Goal: Task Accomplishment & Management: Complete application form

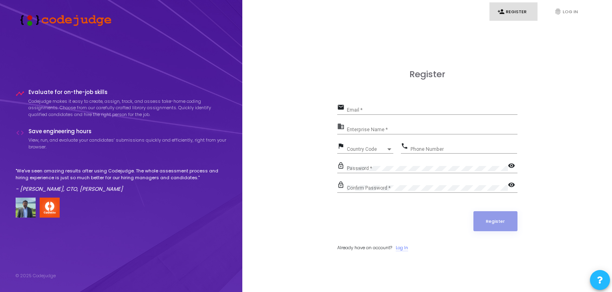
click at [405, 246] on link "Log In" at bounding box center [402, 248] width 12 height 7
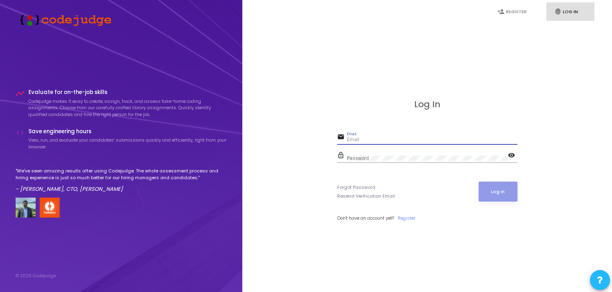
click at [352, 141] on input "Email" at bounding box center [432, 140] width 171 height 6
type input "[PERSON_NAME][EMAIL_ADDRESS][DOMAIN_NAME]"
click at [511, 154] on mat-icon "visibility" at bounding box center [513, 156] width 10 height 10
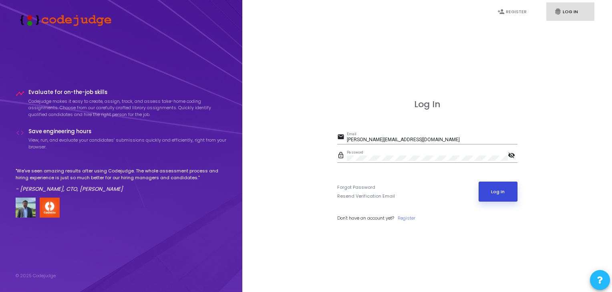
click at [492, 183] on button "Log In" at bounding box center [498, 192] width 39 height 20
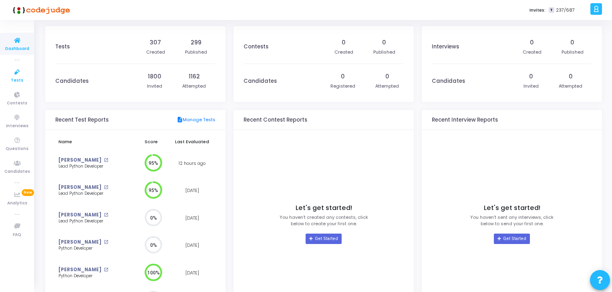
click at [16, 72] on icon at bounding box center [17, 72] width 17 height 10
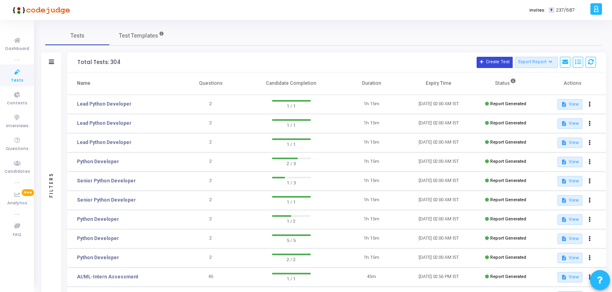
click at [494, 61] on button "Create Test" at bounding box center [495, 62] width 36 height 11
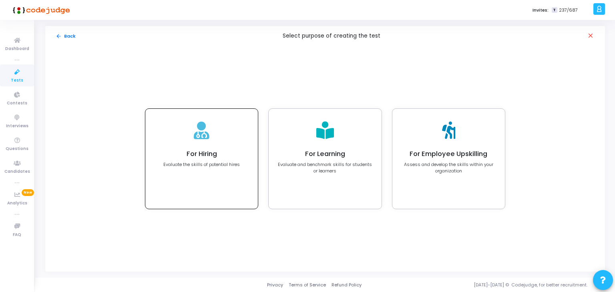
click at [238, 145] on div "For Hiring Evaluate the skills of potential hires" at bounding box center [201, 159] width 113 height 100
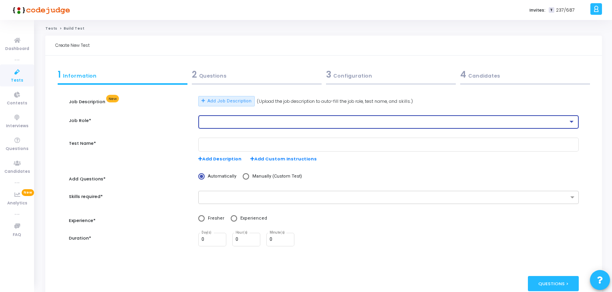
click at [244, 120] on div at bounding box center [385, 122] width 367 height 6
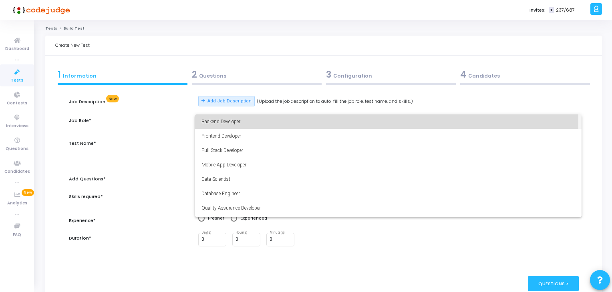
click at [228, 122] on span "Backend Developer" at bounding box center [389, 122] width 374 height 14
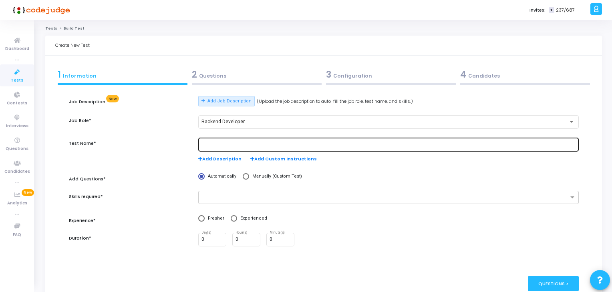
click at [223, 139] on div at bounding box center [389, 144] width 374 height 15
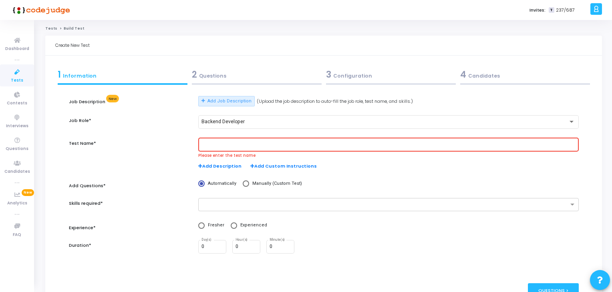
scroll to position [57, 0]
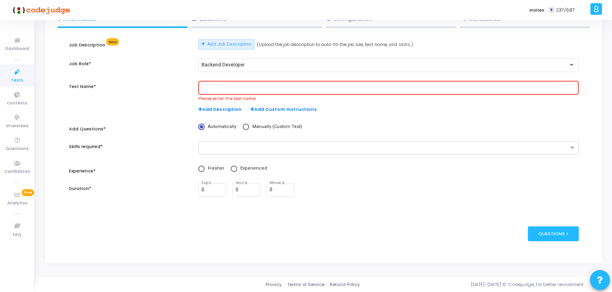
paste input "Lore Ips’do Si Ametc adipisc elitsedd eiu TEMp incid Utlabo (EtdoLOR) ma A# Eni…"
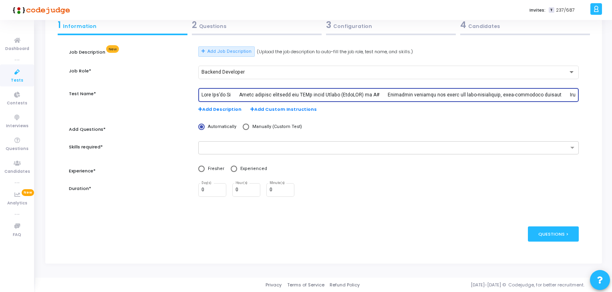
scroll to position [50, 0]
click at [239, 93] on input "text" at bounding box center [389, 96] width 374 height 6
type input "Lorem ipsumdo sitametc adi ELIt seddo Eiusmo (TempORI) ut L# Etdolorem aliquaen…"
click at [230, 147] on input "text" at bounding box center [386, 148] width 366 height 7
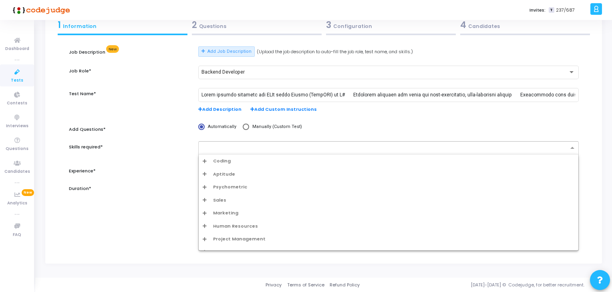
click at [243, 149] on input "text" at bounding box center [386, 148] width 366 height 7
click at [228, 162] on span "Coding" at bounding box center [222, 161] width 18 height 7
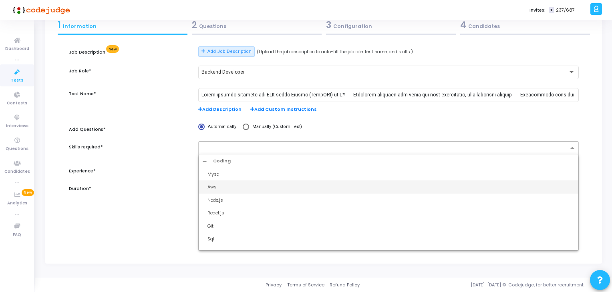
click at [216, 185] on div "Aws" at bounding box center [391, 187] width 367 height 7
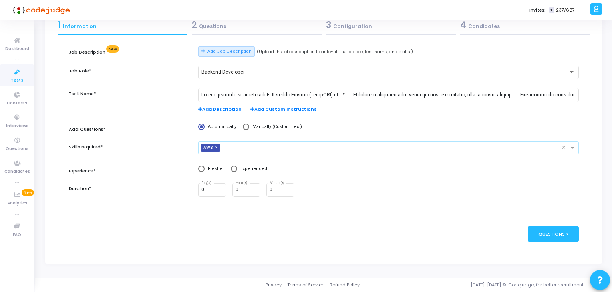
click at [217, 145] on span "×" at bounding box center [217, 148] width 5 height 8
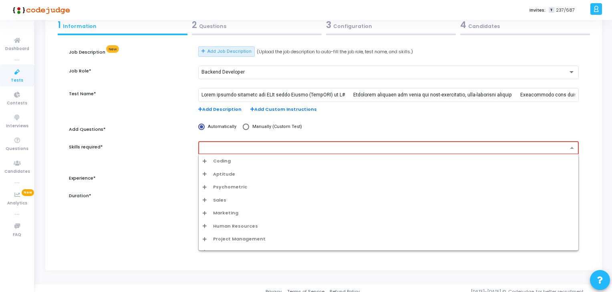
click at [217, 145] on input "text" at bounding box center [385, 148] width 365 height 7
click at [216, 161] on span "Coding" at bounding box center [222, 161] width 18 height 7
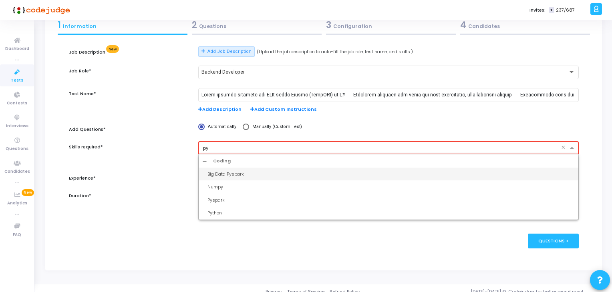
type input "pyt"
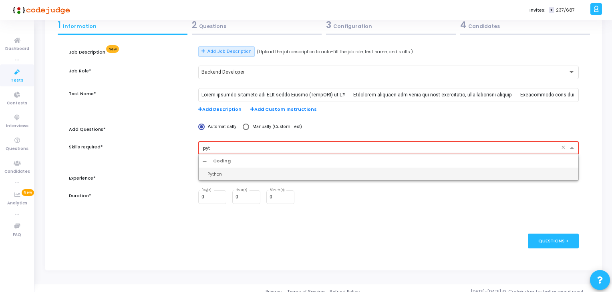
click at [215, 178] on div "Python" at bounding box center [389, 174] width 380 height 13
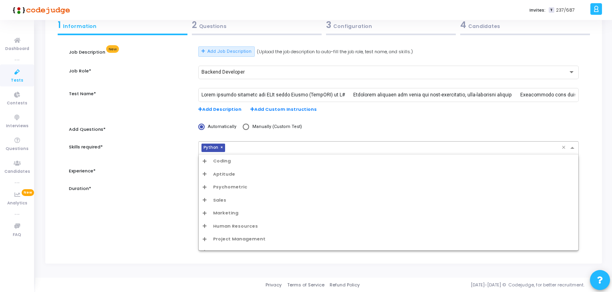
click at [242, 149] on input "text" at bounding box center [394, 148] width 333 height 7
click at [226, 159] on span "Coding" at bounding box center [222, 161] width 18 height 7
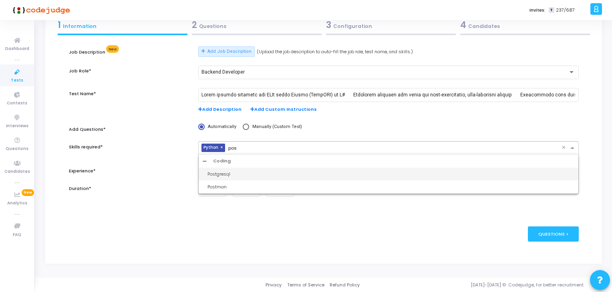
type input "post"
click at [235, 171] on div "Postgresql" at bounding box center [391, 174] width 367 height 7
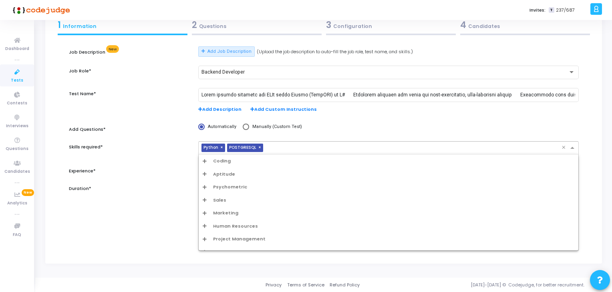
click at [268, 148] on input "text" at bounding box center [413, 148] width 295 height 7
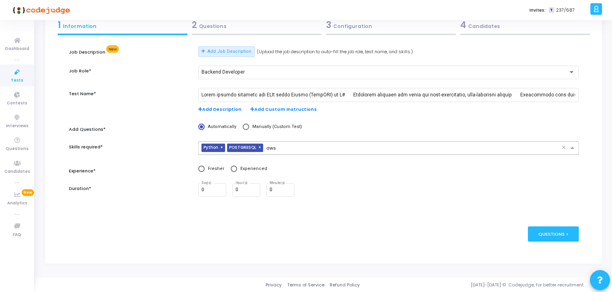
type input "aws"
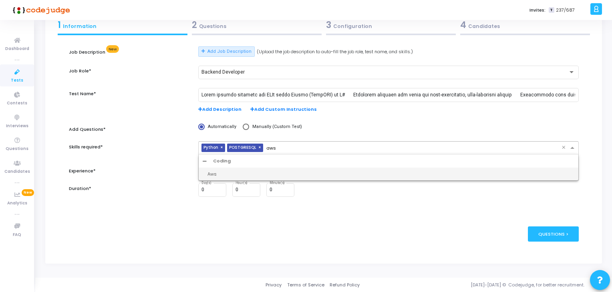
click at [228, 173] on div "Aws" at bounding box center [391, 174] width 367 height 7
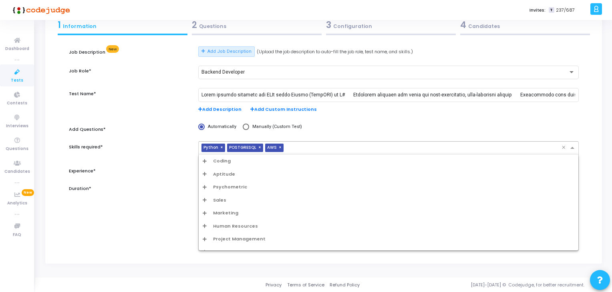
click at [291, 150] on input "text" at bounding box center [424, 148] width 275 height 7
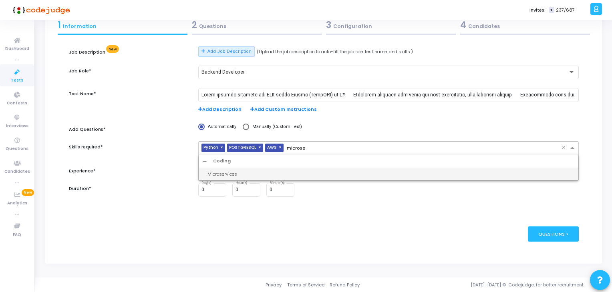
type input "microser"
click at [245, 172] on div "Microservices" at bounding box center [391, 174] width 367 height 7
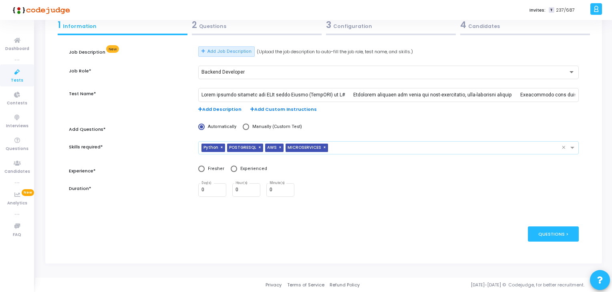
click at [335, 149] on input "text" at bounding box center [446, 148] width 230 height 7
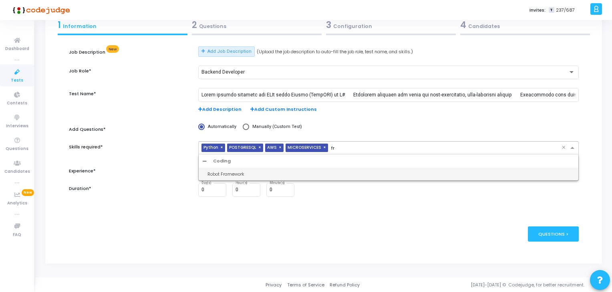
type input "f"
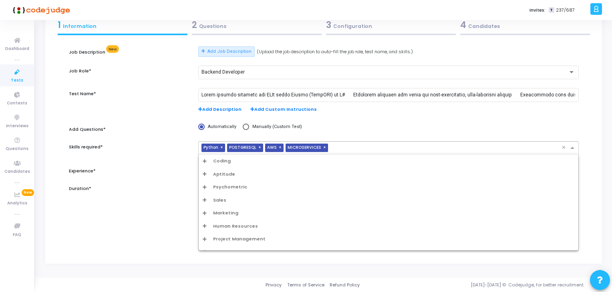
click at [353, 117] on div "Add Description Add Custom Instructions" at bounding box center [388, 104] width 389 height 33
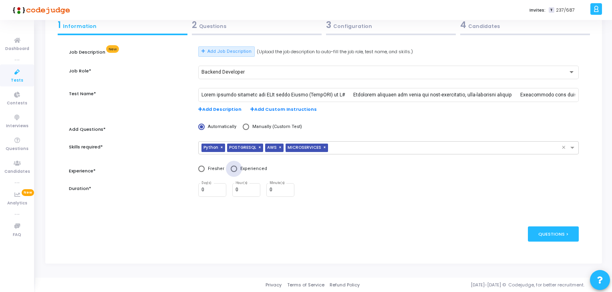
click at [232, 170] on span at bounding box center [234, 169] width 6 height 6
click at [232, 170] on input "Experienced" at bounding box center [234, 169] width 6 height 6
radio input "true"
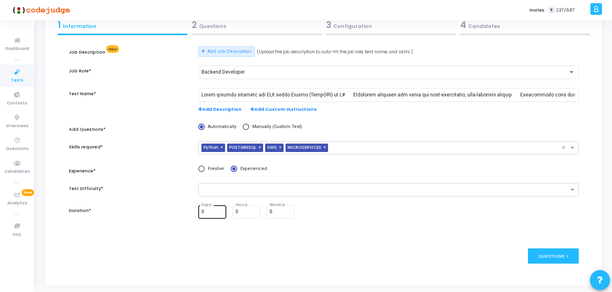
click at [204, 210] on input "0" at bounding box center [213, 213] width 22 height 6
click at [221, 209] on div "0 Day(s)" at bounding box center [213, 211] width 22 height 15
type input "1"
click at [220, 211] on input "1" at bounding box center [213, 213] width 22 height 6
click at [246, 214] on input "0" at bounding box center [247, 213] width 22 height 6
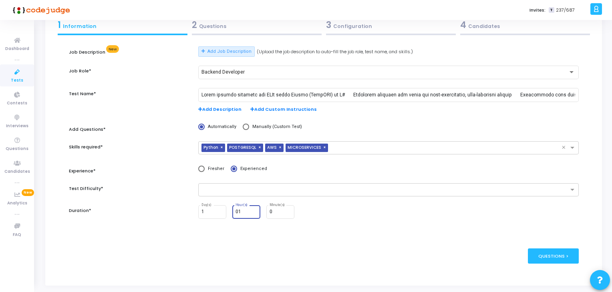
type input "0"
type input "10"
click at [274, 214] on input "0" at bounding box center [281, 213] width 22 height 6
type input "10"
click at [337, 219] on div "1 Day(s) 10 Hour(s) 10 Minute(s)" at bounding box center [388, 213] width 381 height 14
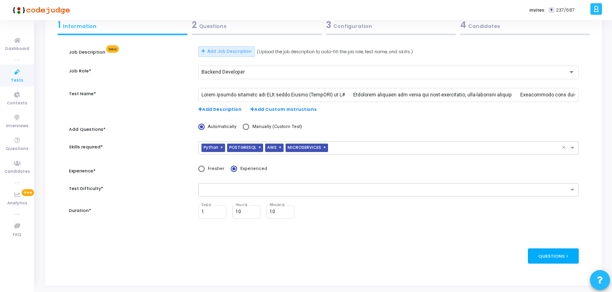
click at [559, 258] on div "Questions >" at bounding box center [553, 256] width 51 height 15
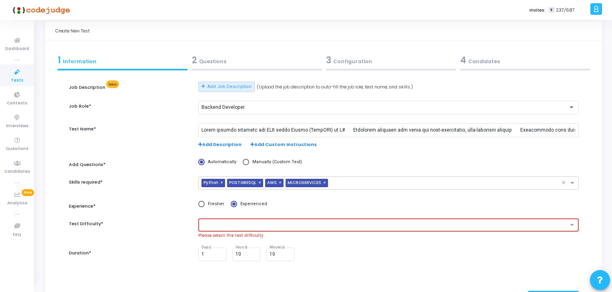
scroll to position [0, 0]
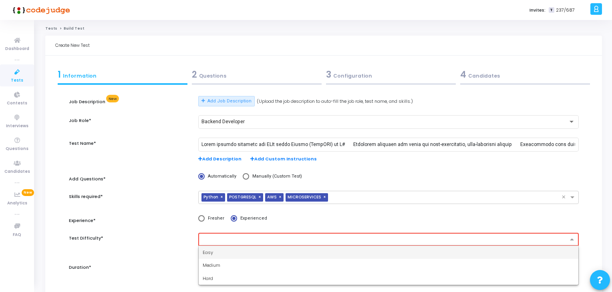
click at [262, 239] on input "text" at bounding box center [385, 240] width 365 height 7
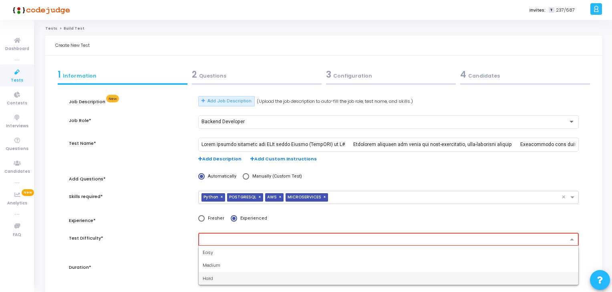
click at [217, 278] on div "Hard" at bounding box center [389, 278] width 380 height 13
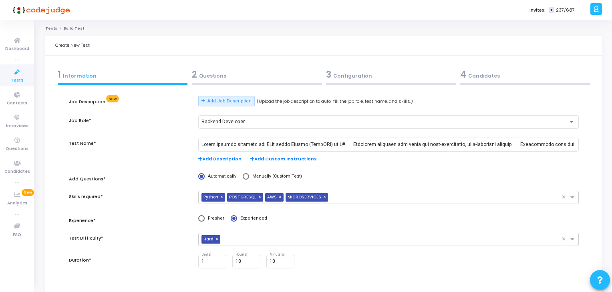
click at [374, 213] on div "× Python × POSTGRESQL × AWS × MICROSERVICES ×" at bounding box center [388, 202] width 389 height 22
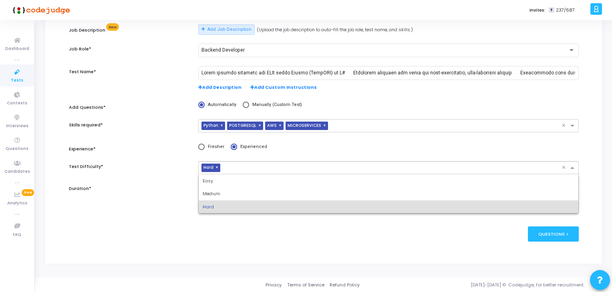
click at [239, 167] on input "text" at bounding box center [393, 168] width 338 height 7
click at [223, 196] on div "Medium" at bounding box center [389, 193] width 380 height 13
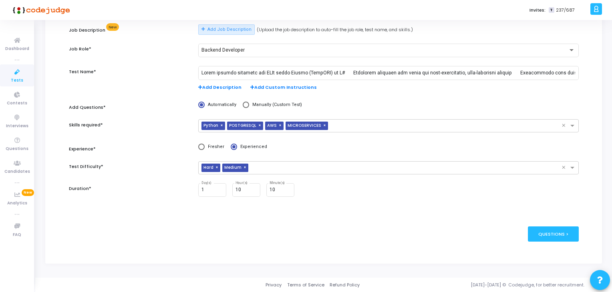
click at [364, 218] on div "publish Publish Now Questions >" at bounding box center [324, 234] width 510 height 39
click at [553, 234] on div "Questions >" at bounding box center [553, 234] width 51 height 15
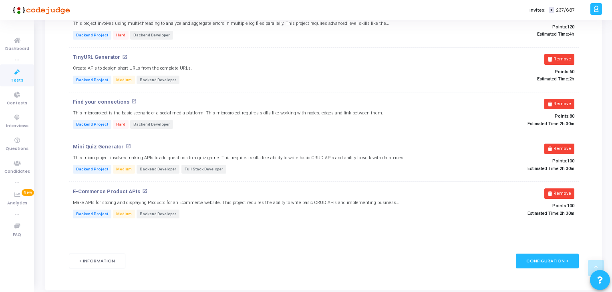
scroll to position [206, 0]
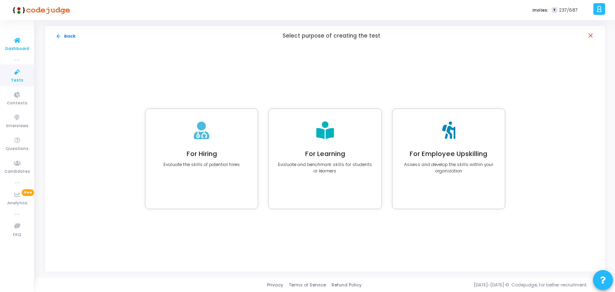
click at [17, 46] on span "Dashboard" at bounding box center [17, 49] width 24 height 7
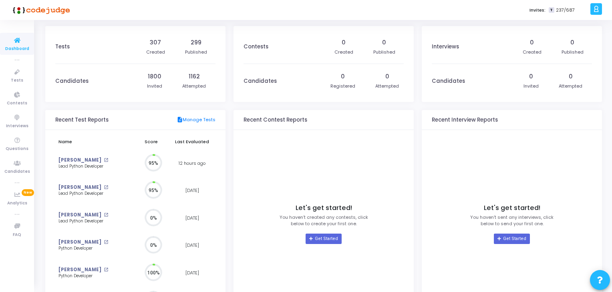
scroll to position [18, 8]
click at [338, 127] on kt-portlet-header "Recent Contest Reports description Manage Contests" at bounding box center [324, 120] width 180 height 20
